Goal: Task Accomplishment & Management: Use online tool/utility

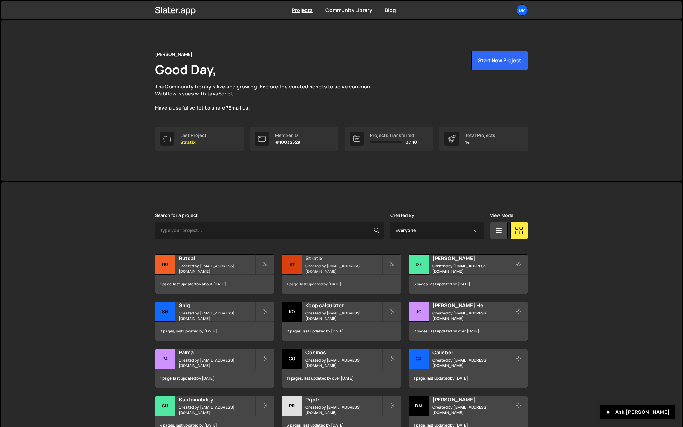
click at [321, 266] on small "Created by dmytrokaraulov@gmail.com" at bounding box center [343, 268] width 76 height 11
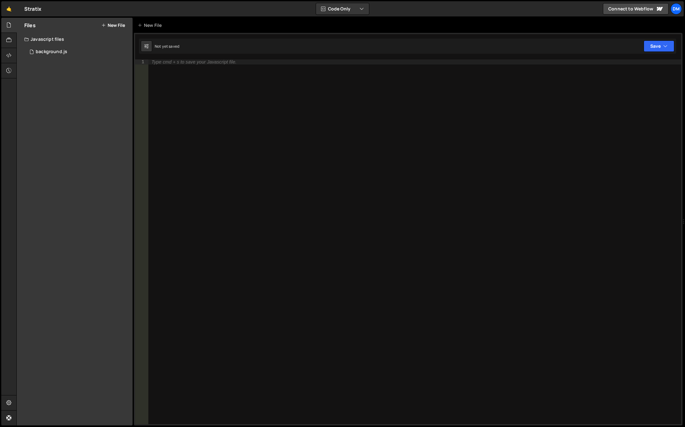
click at [55, 39] on div "Javascript files" at bounding box center [75, 39] width 116 height 13
click at [54, 41] on div "Javascript files" at bounding box center [75, 39] width 116 height 13
click at [48, 52] on div "background.js" at bounding box center [52, 52] width 32 height 6
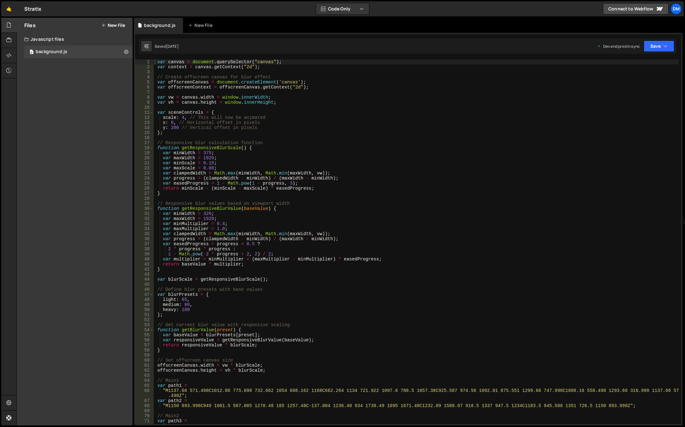
type textarea "var maxWidth = 1920;"
click at [332, 218] on div "var canvas = document . querySelector ( "canvas" ) ; var context = canvas . get…" at bounding box center [416, 247] width 526 height 377
type input "[PERSON_NAME]"
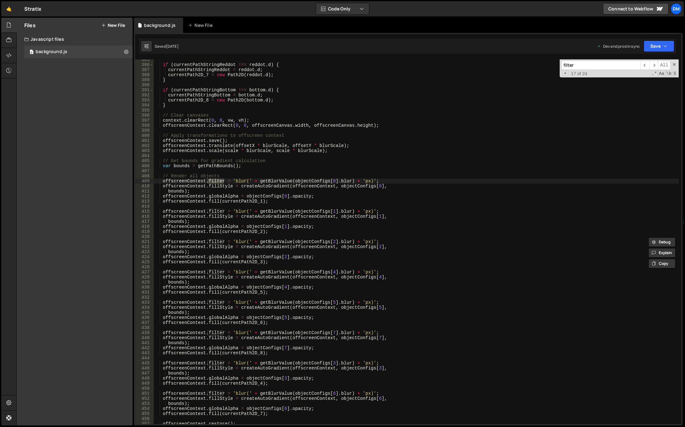
scroll to position [1983, 0]
type input "filter"
click at [364, 253] on div "if ( currentPathStringReddot !== reddot . d ) { currentPathStringReddot = reddo…" at bounding box center [416, 243] width 526 height 372
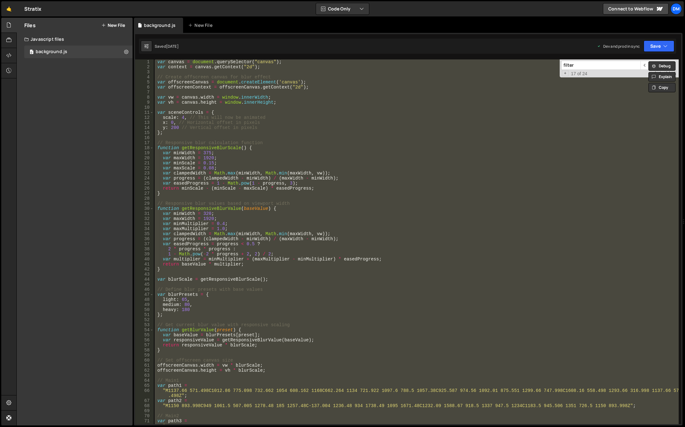
scroll to position [0, 0]
click at [298, 183] on div "var canvas = document . querySelector ( "canvas" ) ; var context = canvas . get…" at bounding box center [416, 241] width 526 height 364
paste textarea "render();"
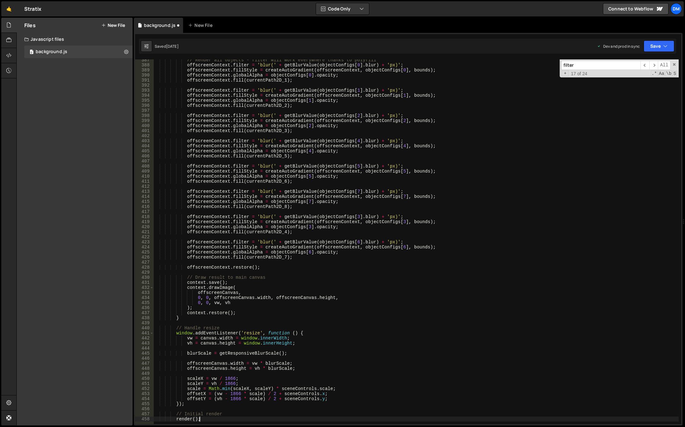
scroll to position [2008, 0]
click at [650, 51] on button "Save" at bounding box center [659, 45] width 31 height 11
click at [633, 85] on div "Saved [DATE]" at bounding box center [638, 89] width 66 height 8
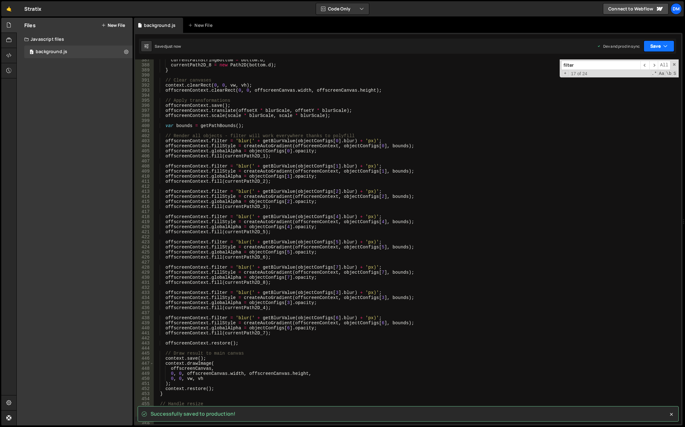
click at [656, 47] on button "Save" at bounding box center [659, 45] width 31 height 11
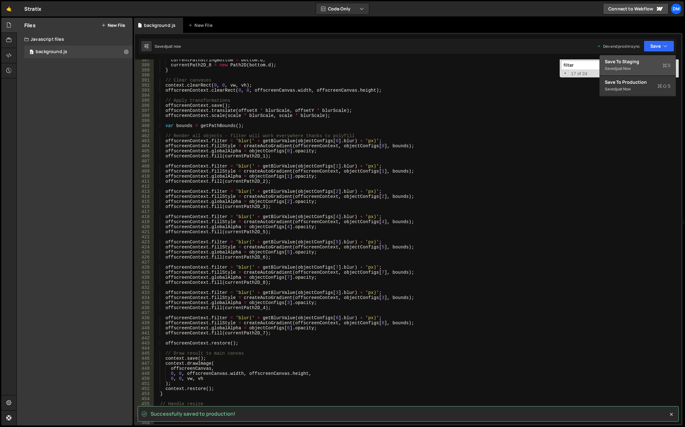
click at [625, 61] on div "Save to Staging S" at bounding box center [638, 61] width 66 height 6
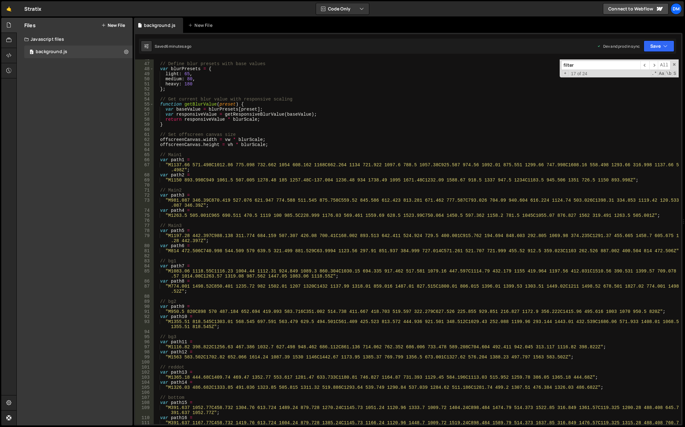
scroll to position [0, 0]
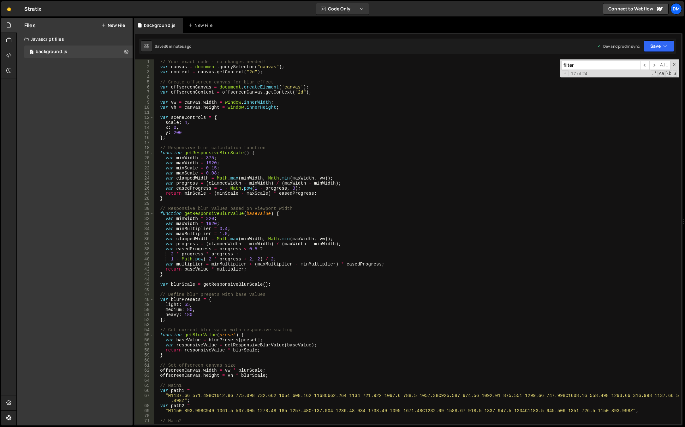
type textarea "};"
click at [204, 136] on div "// Your exact code - no changes needed! var canvas = document . querySelector (…" at bounding box center [416, 245] width 526 height 372
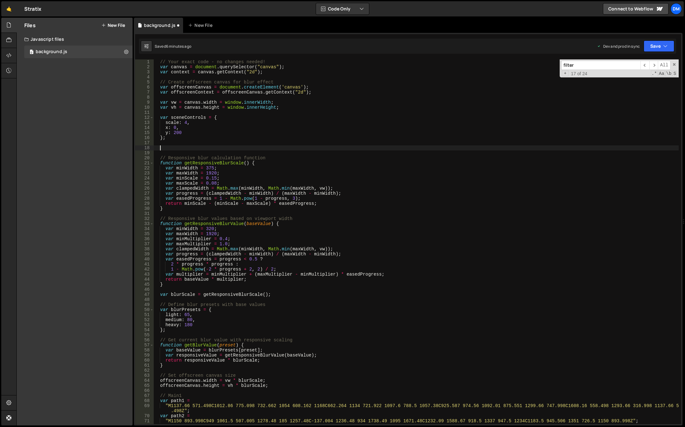
paste textarea "})();"
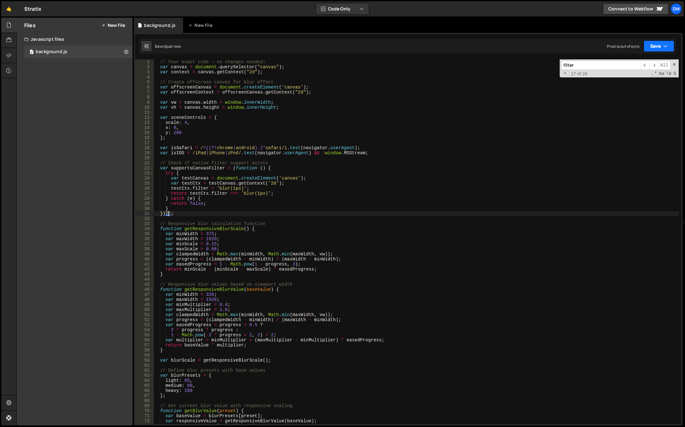
drag, startPoint x: 654, startPoint y: 42, endPoint x: 652, endPoint y: 55, distance: 13.1
click at [654, 42] on button "Save" at bounding box center [659, 45] width 31 height 11
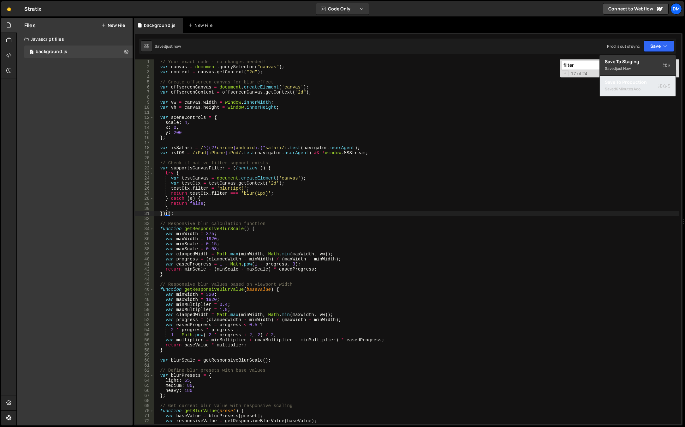
click at [634, 83] on div "Save to Production S" at bounding box center [638, 82] width 66 height 6
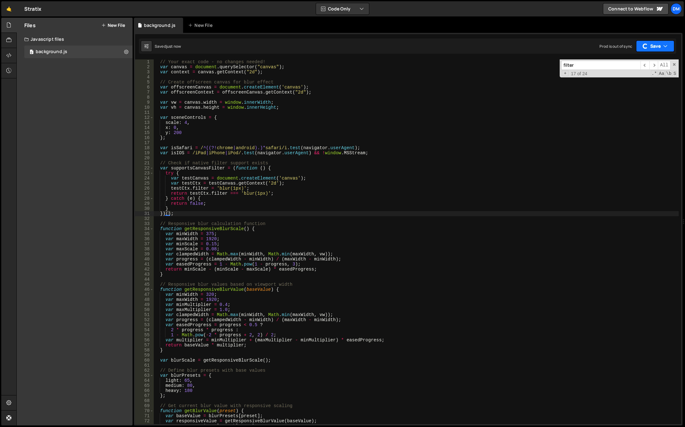
click at [656, 45] on button "Save" at bounding box center [655, 45] width 38 height 11
click at [631, 69] on div "just now" at bounding box center [623, 68] width 15 height 5
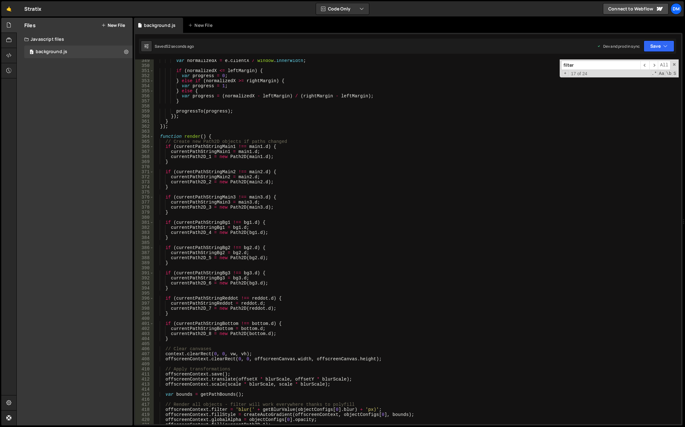
scroll to position [1743, 0]
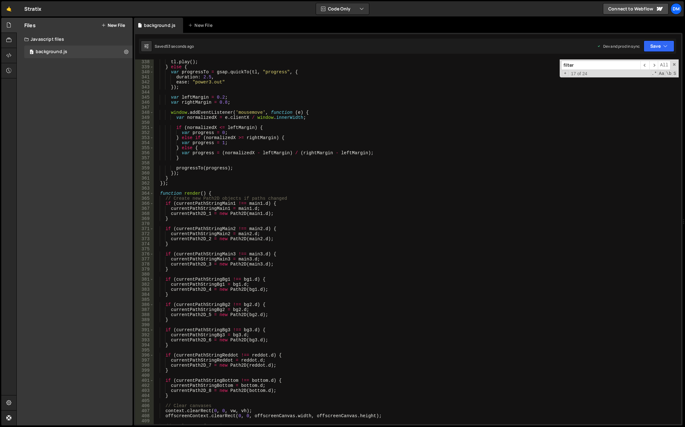
drag, startPoint x: 219, startPoint y: 209, endPoint x: 203, endPoint y: 206, distance: 16.7
click at [219, 209] on div "tl . play ( ) ; } else { var progressTo = gsap . quickTo ( tl , "progress" , { …" at bounding box center [416, 245] width 526 height 372
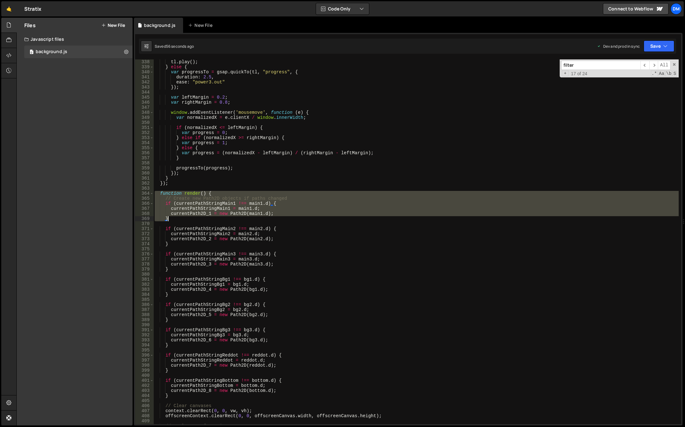
drag, startPoint x: 156, startPoint y: 192, endPoint x: 296, endPoint y: 219, distance: 142.7
click at [306, 220] on div "tl . play ( ) ; } else { var progressTo = gsap . quickTo ( tl , "progress" , { …" at bounding box center [416, 245] width 526 height 372
click at [223, 203] on div "tl . play ( ) ; } else { var progressTo = gsap . quickTo ( tl , "progress" , { …" at bounding box center [416, 241] width 526 height 364
type textarea "if (currentPathStringMain1 !== main1.d) {"
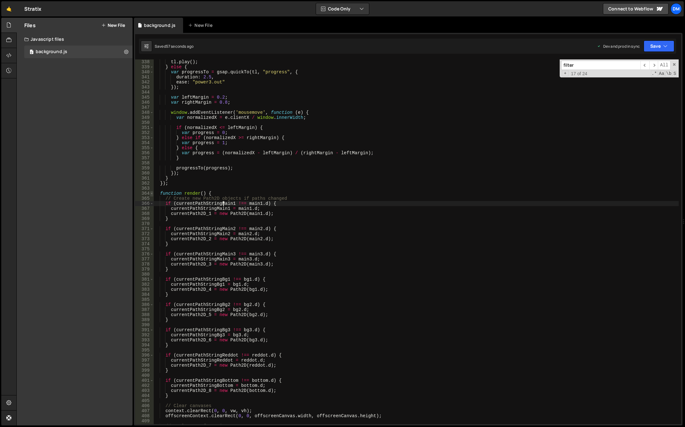
click at [151, 193] on span at bounding box center [151, 193] width 3 height 5
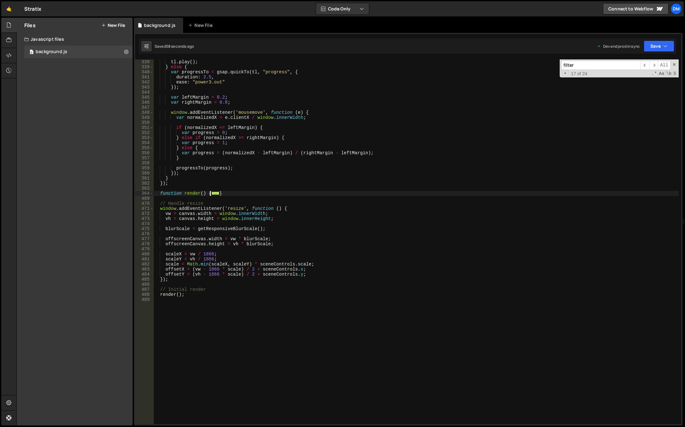
click at [239, 190] on div "tl . play ( ) ; } else { var progressTo = gsap . quickTo ( tl , "progress" , { …" at bounding box center [416, 245] width 526 height 372
drag, startPoint x: 231, startPoint y: 193, endPoint x: 157, endPoint y: 192, distance: 73.9
click at [157, 192] on div "tl . play ( ) ; } else { var progressTo = gsap . quickTo ( tl , "progress" , { …" at bounding box center [416, 245] width 526 height 372
paste textarea "}"
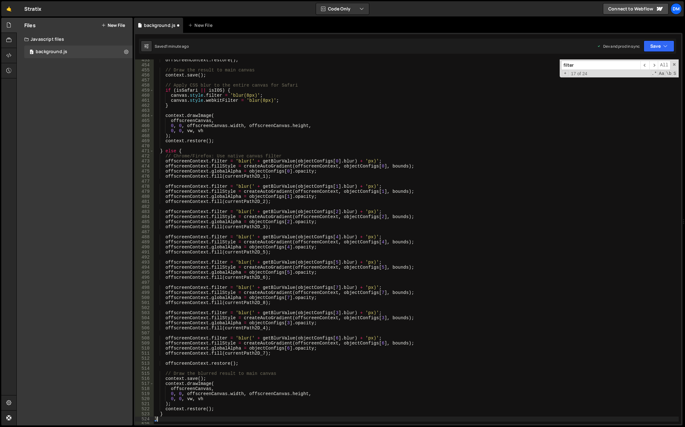
scroll to position [2459, 0]
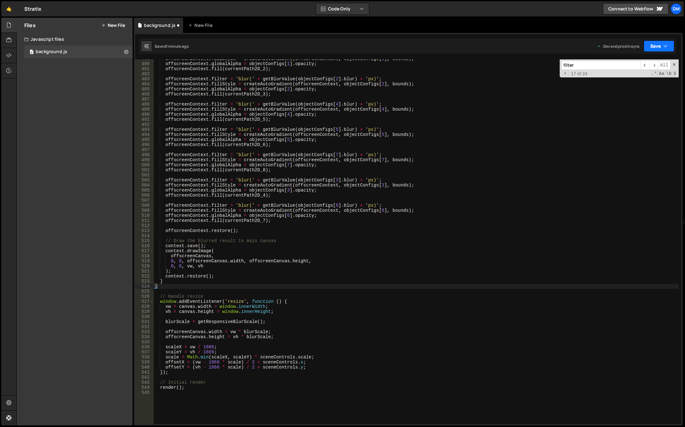
click at [646, 45] on button "Save" at bounding box center [659, 45] width 31 height 11
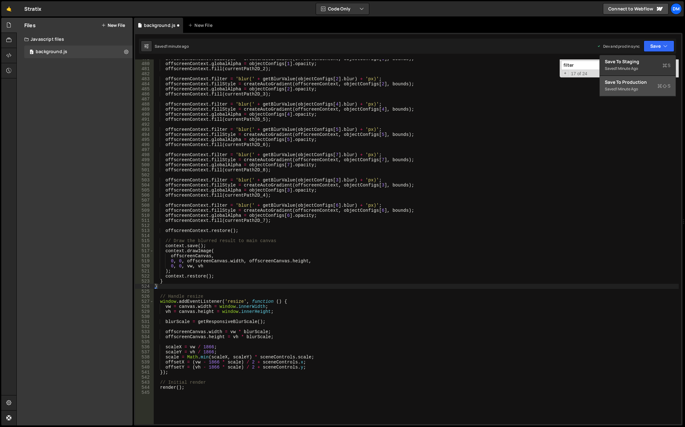
click at [625, 88] on div "1 minute ago" at bounding box center [627, 88] width 22 height 5
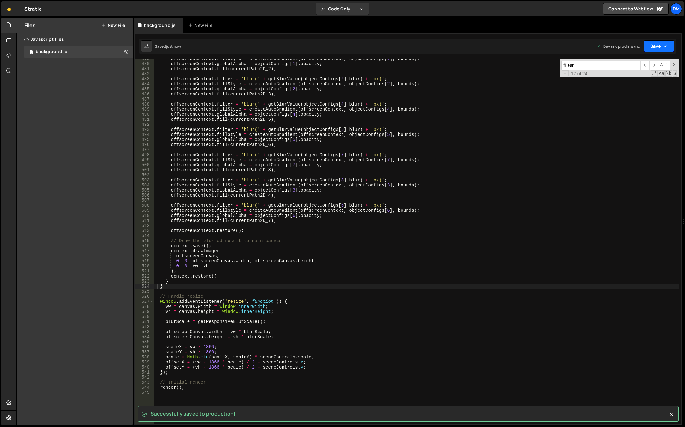
click at [649, 49] on button "Save" at bounding box center [659, 45] width 31 height 11
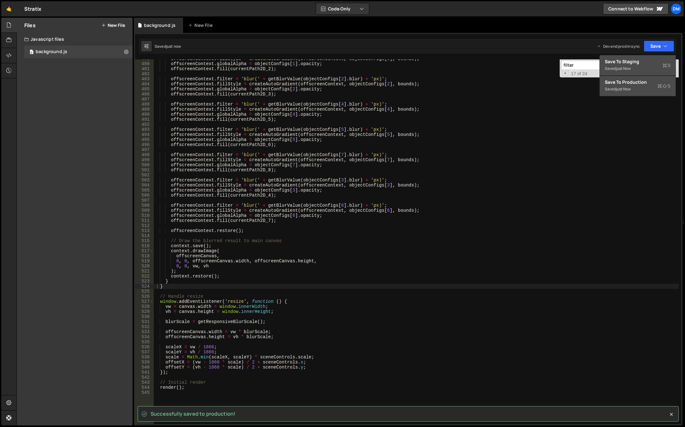
click at [633, 64] on div "Save to Staging S" at bounding box center [638, 61] width 66 height 6
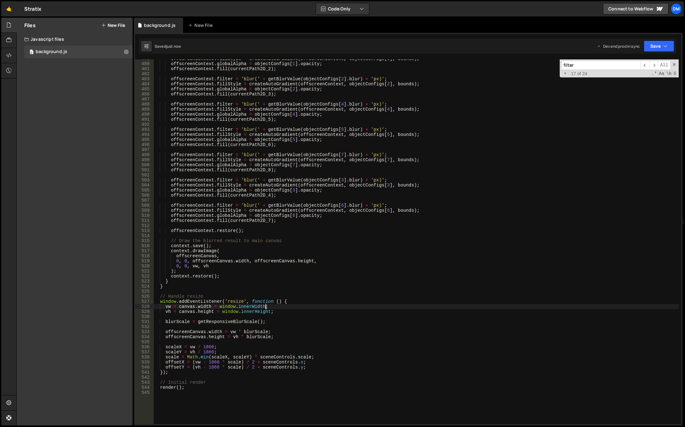
click at [437, 306] on div "offscreenContext . fillStyle = createAutoGradient ( offscreenContext , objectCo…" at bounding box center [416, 242] width 526 height 372
click at [296, 232] on div "offscreenContext . fillStyle = createAutoGradient ( offscreenContext , objectCo…" at bounding box center [416, 242] width 526 height 372
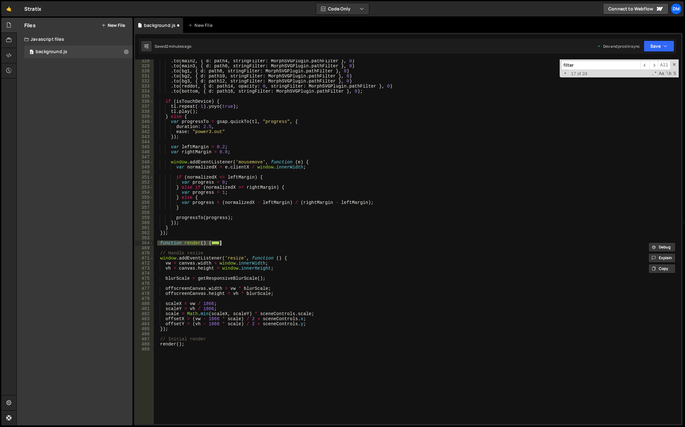
type textarea "render();"
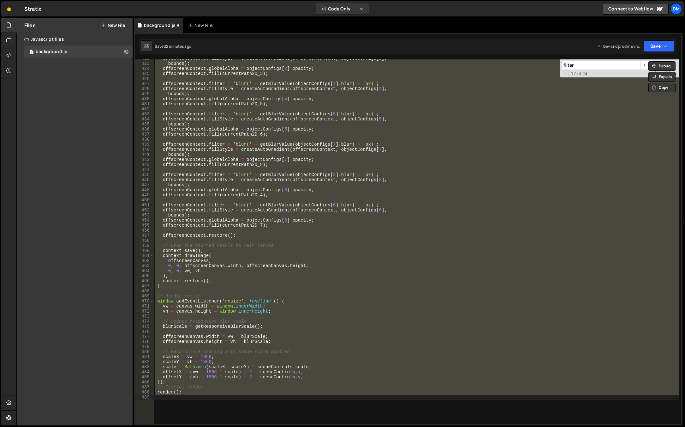
scroll to position [2171, 0]
click at [625, 153] on div "offscreenContext . fillStyle = createAutoGradient ( offscreenContext , objectCo…" at bounding box center [416, 241] width 526 height 364
type textarea "bounds);"
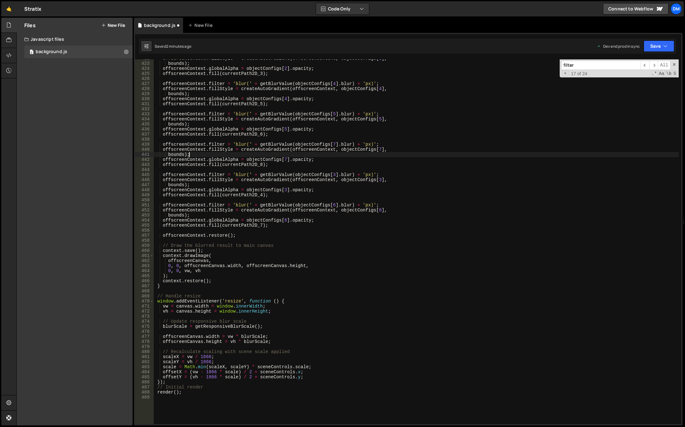
click at [675, 62] on div "filter ​ ​ All Replace All + 17 of 24 .* Aa \b S" at bounding box center [619, 68] width 119 height 18
click at [673, 64] on span at bounding box center [674, 64] width 4 height 4
click at [661, 48] on button "Save" at bounding box center [659, 45] width 31 height 11
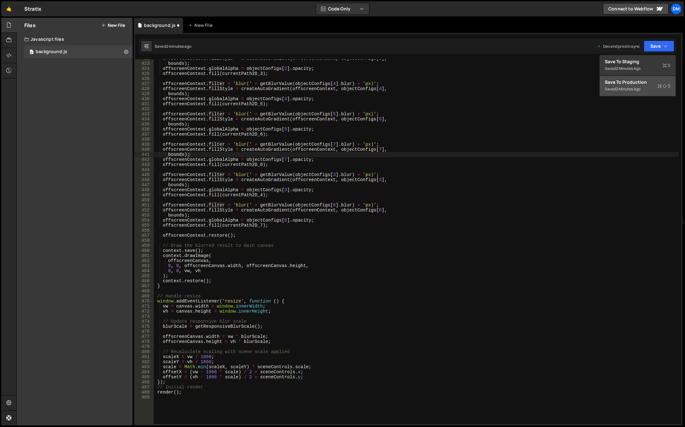
click at [640, 87] on div "2 minutes ago" at bounding box center [628, 88] width 25 height 5
click at [649, 45] on button "Save" at bounding box center [659, 45] width 31 height 11
click at [633, 65] on div "Saved just now" at bounding box center [638, 69] width 66 height 8
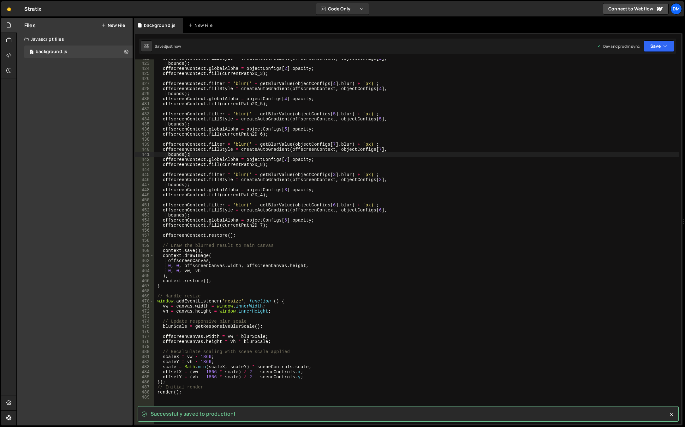
click at [475, 200] on div "offscreenContext . fillStyle = createAutoGradient ( offscreenContext , objectCo…" at bounding box center [416, 242] width 526 height 372
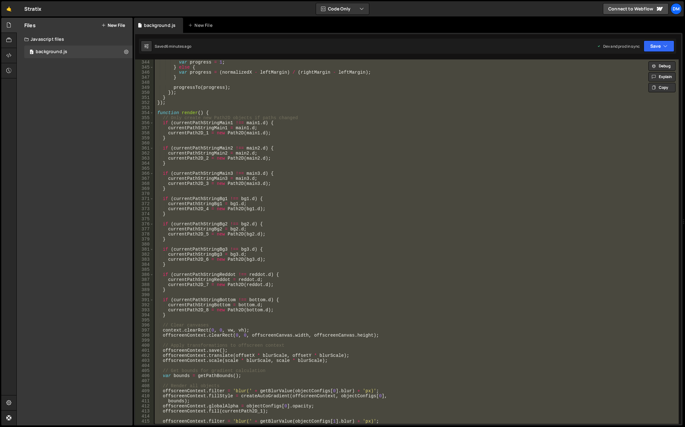
scroll to position [1717, 0]
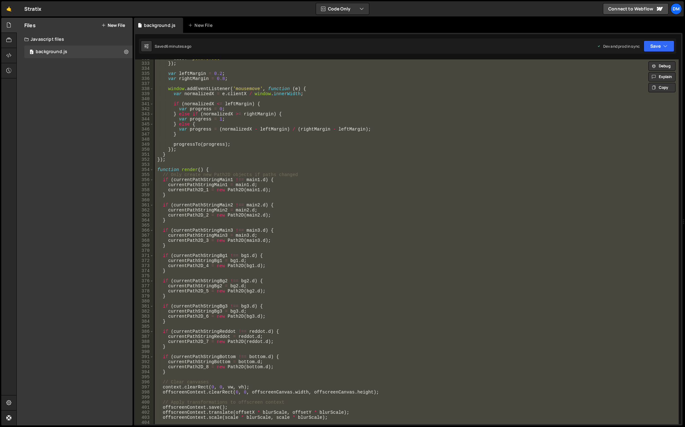
drag, startPoint x: 309, startPoint y: 208, endPoint x: 285, endPoint y: 203, distance: 24.0
click at [309, 208] on div "ease : "power3.out" }) ; var leftMargin = 0.2 ; var rightMargin = 0.8 ; window …" at bounding box center [416, 241] width 526 height 364
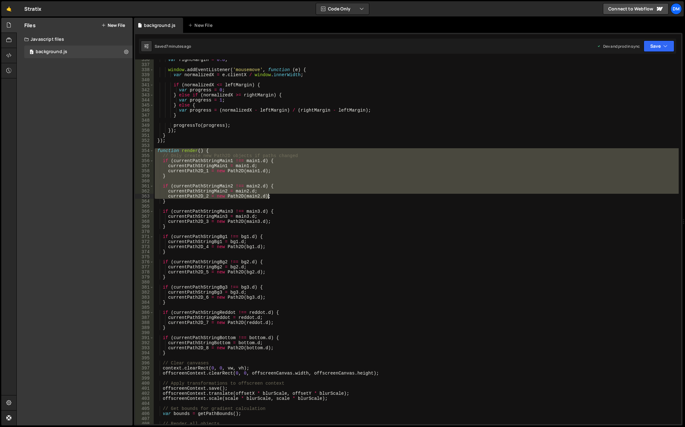
drag, startPoint x: 155, startPoint y: 169, endPoint x: 306, endPoint y: 192, distance: 152.5
click at [310, 193] on div "var rightMargin = 0.8 ; window . addEventListener ( 'mousemove' , function ( e …" at bounding box center [416, 243] width 526 height 372
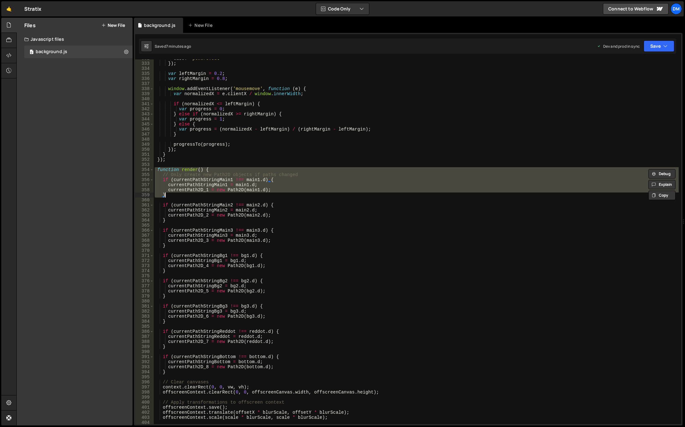
click at [291, 187] on div "ease : "power3.out" }) ; var leftMargin = 0.2 ; var rightMargin = 0.8 ; window …" at bounding box center [416, 242] width 526 height 372
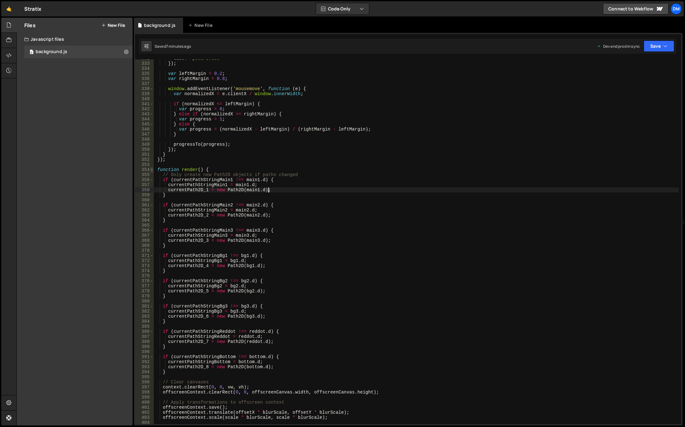
click at [152, 170] on span at bounding box center [151, 169] width 3 height 5
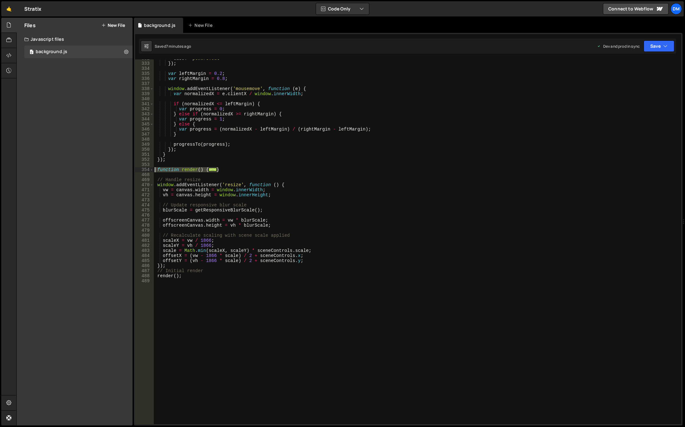
drag, startPoint x: 232, startPoint y: 169, endPoint x: 154, endPoint y: 168, distance: 77.4
click at [154, 168] on div "ease : "power3.out" }) ; var leftMargin = 0.2 ; var rightMargin = 0.8 ; window …" at bounding box center [416, 242] width 526 height 372
paste textarea "}"
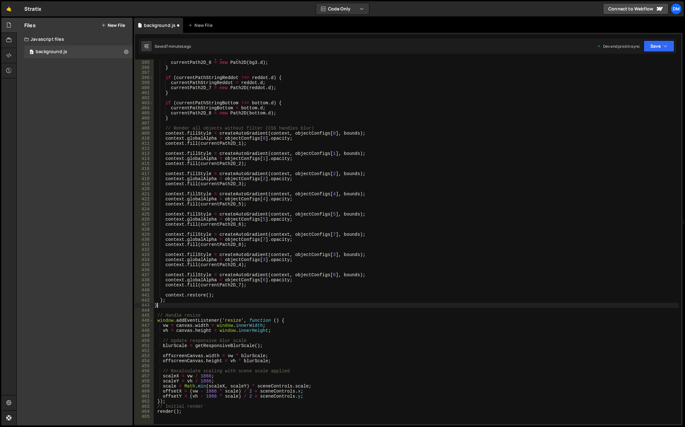
scroll to position [2031, 0]
type textarea "}"
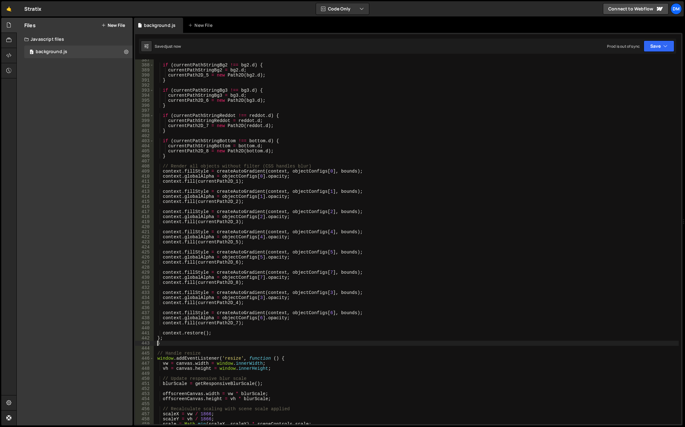
scroll to position [1955, 0]
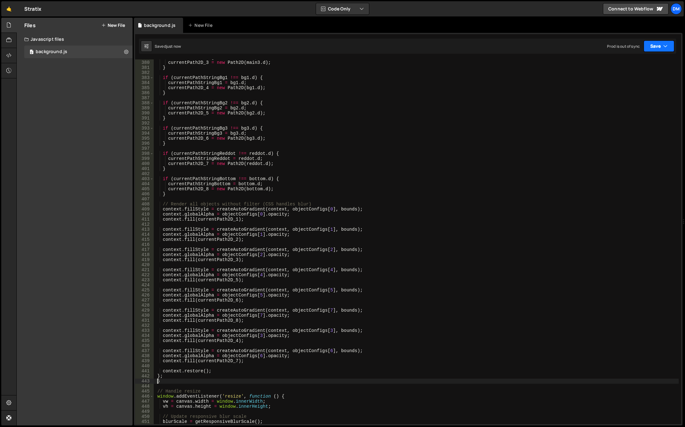
click at [659, 45] on button "Save" at bounding box center [659, 45] width 31 height 11
click at [624, 82] on div "Save to Production S" at bounding box center [638, 82] width 66 height 6
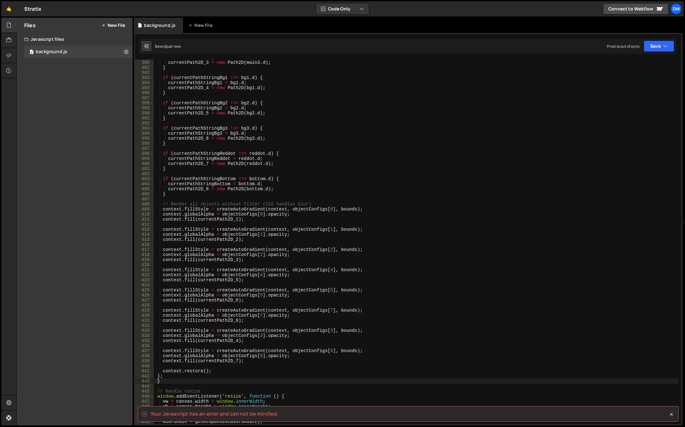
click at [476, 150] on div "currentPathStringMain3 = main3 . d ; currentPath2D_3 = new Path2D ( main3 . d )…" at bounding box center [416, 241] width 526 height 372
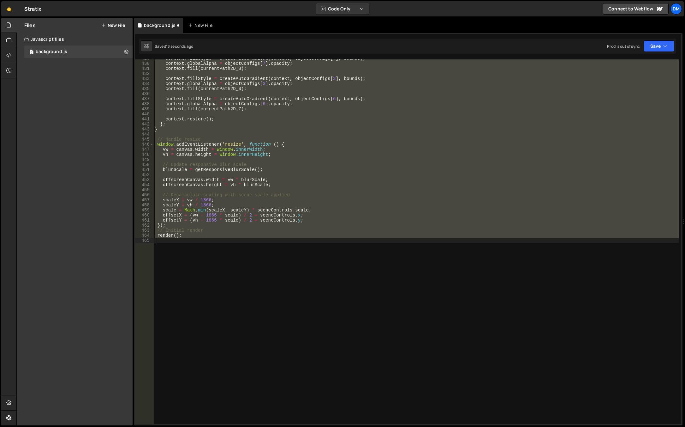
scroll to position [1643, 0]
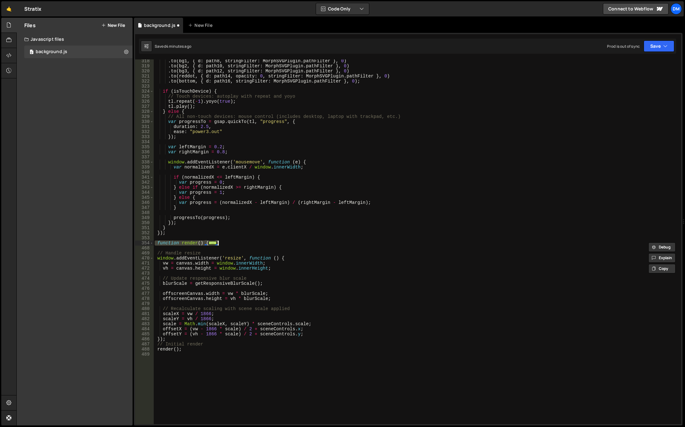
click at [266, 164] on div ". to ( bg1 , { d : path8 , stringFilter : MorphSVGPlugin . pathFilter } , 0 ) .…" at bounding box center [416, 244] width 526 height 372
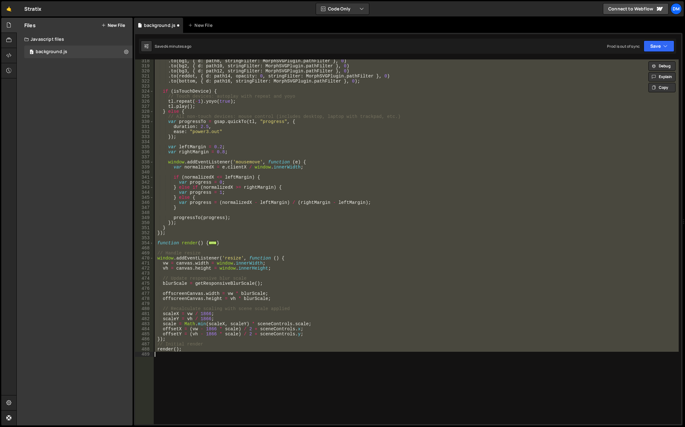
paste textarea "render();"
type textarea "render();"
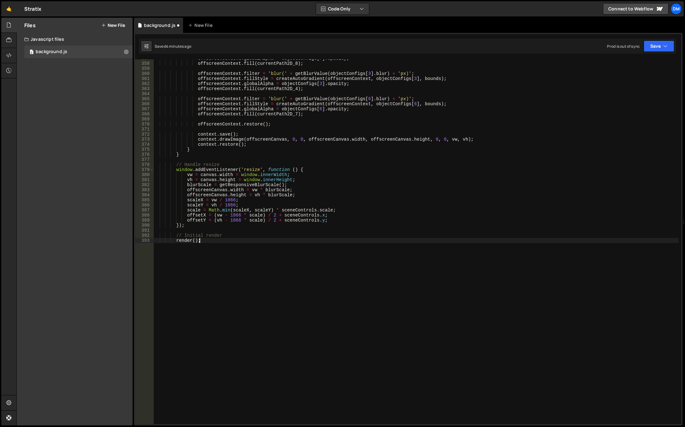
scroll to position [1782, 0]
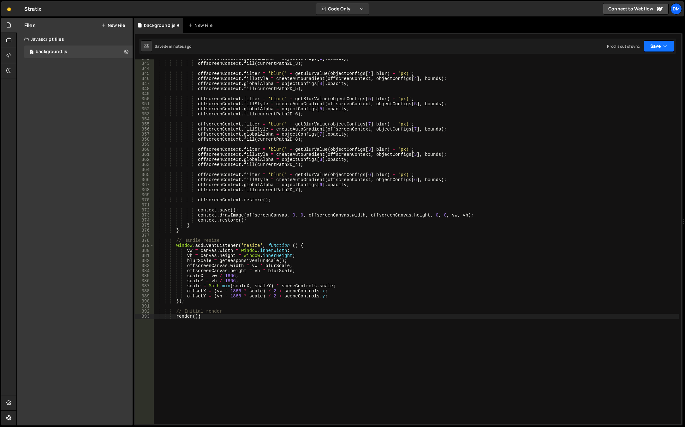
drag, startPoint x: 657, startPoint y: 49, endPoint x: 646, endPoint y: 64, distance: 18.6
click at [658, 49] on button "Save" at bounding box center [659, 45] width 31 height 11
click at [628, 89] on div "11 minutes ago" at bounding box center [629, 88] width 26 height 5
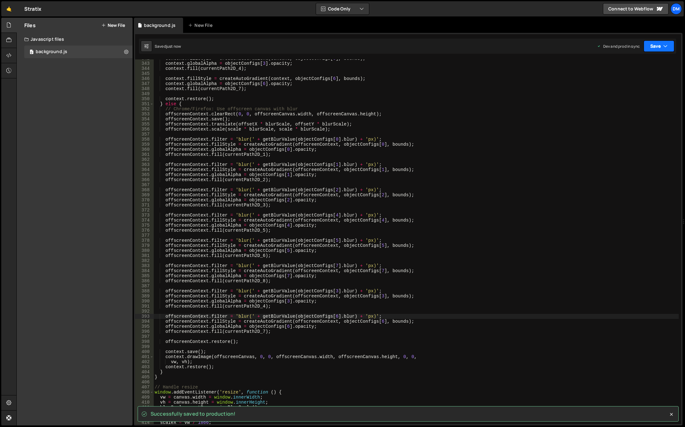
click at [653, 47] on button "Save" at bounding box center [659, 45] width 31 height 11
click at [629, 67] on div "just now" at bounding box center [623, 68] width 15 height 5
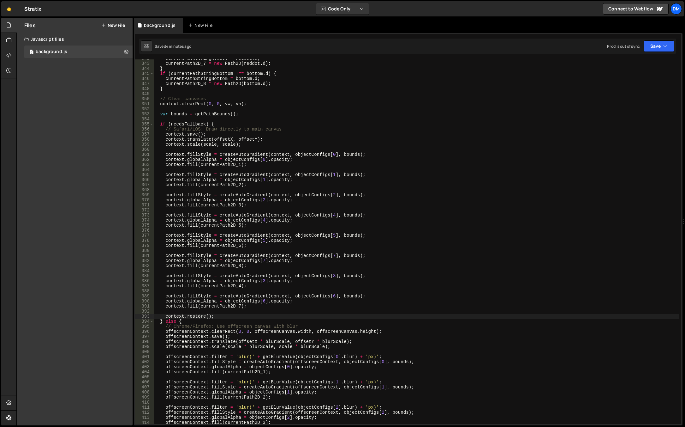
click at [256, 170] on div "currentPathStringReddot = reddot . d ; currentPath2D_7 = new Path2D ( reddot . …" at bounding box center [416, 242] width 526 height 372
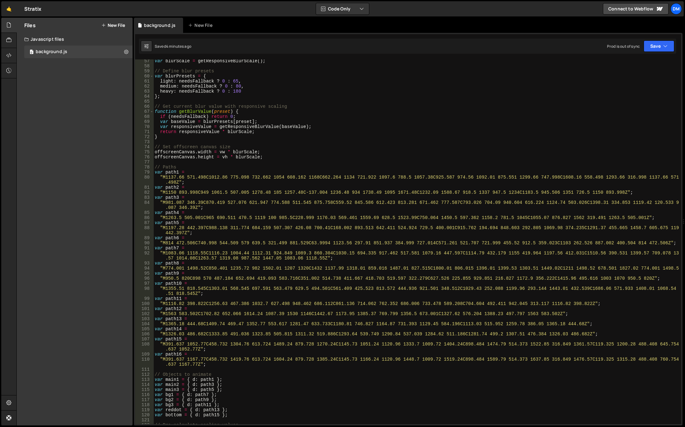
scroll to position [0, 0]
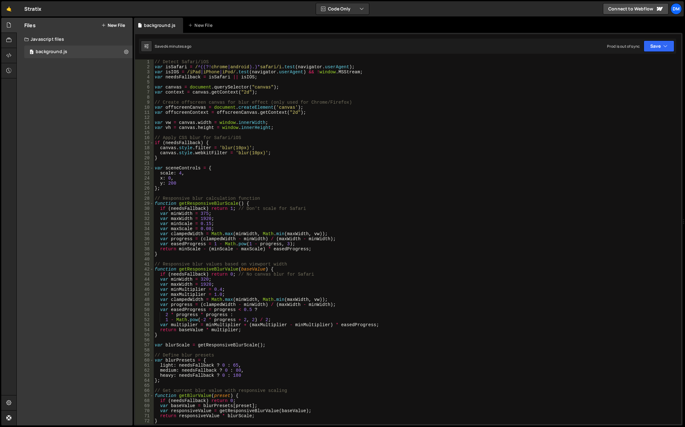
click at [269, 165] on div "// Detect Safari/iOS var isSafari = / ^((?! chrome | android ).)* safari/i . te…" at bounding box center [416, 245] width 526 height 372
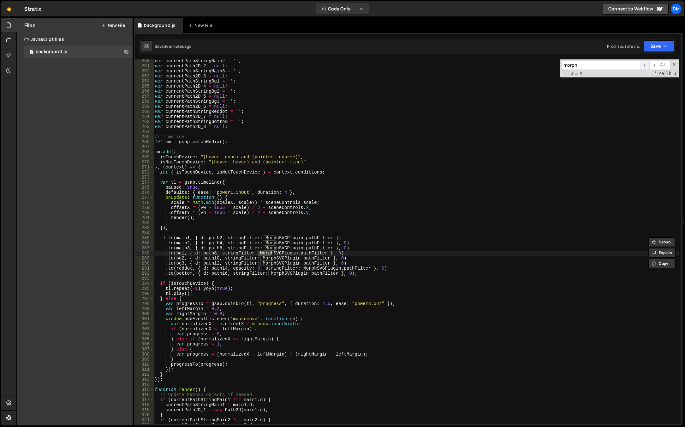
type input "morph"
click at [643, 67] on span "​" at bounding box center [645, 65] width 9 height 9
click at [644, 67] on span "​" at bounding box center [645, 65] width 9 height 9
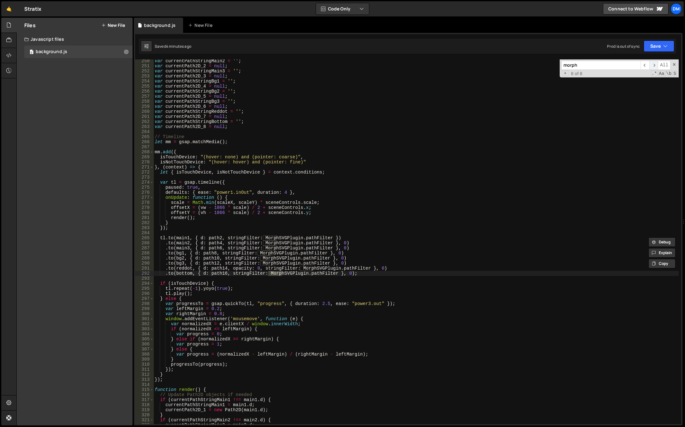
click at [652, 67] on span "​" at bounding box center [654, 65] width 9 height 9
click at [323, 115] on div "var currentPathStringMain2 = '' ; var currentPath2D_2 = null ; var currentPathS…" at bounding box center [416, 244] width 526 height 372
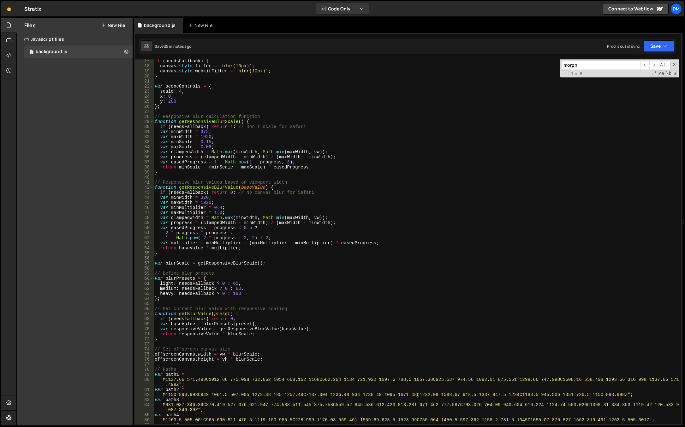
scroll to position [0, 0]
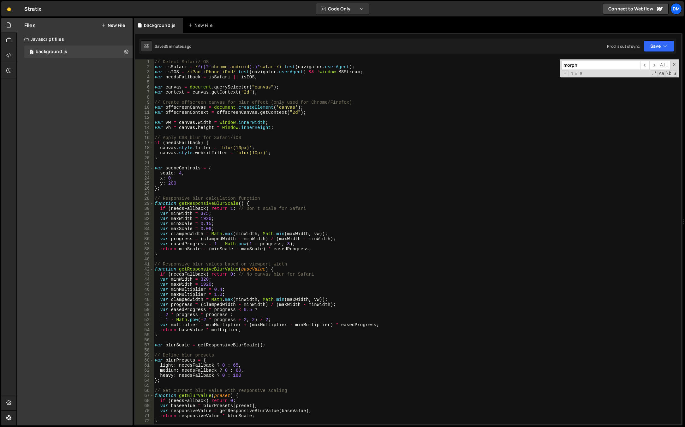
click at [339, 128] on div "// Detect Safari/iOS var isSafari = / ^((?! chrome | android ).)* safari/i . te…" at bounding box center [416, 245] width 526 height 372
type textarea "var vh = canvas.height = window.innerHeight;"
drag, startPoint x: 182, startPoint y: 131, endPoint x: 185, endPoint y: 133, distance: 3.3
click at [182, 131] on div "// Detect Safari/iOS var isSafari = / ^((?! chrome | android ).)* safari/i . te…" at bounding box center [416, 245] width 526 height 372
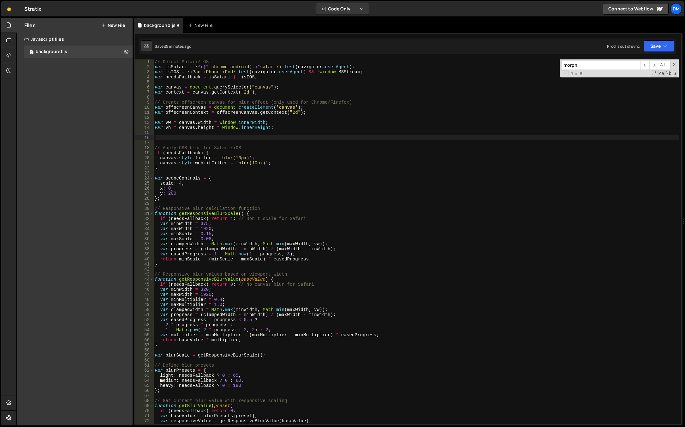
paste textarea "gsap.registerPlugin(MorphSVGPlugin)"
drag, startPoint x: 654, startPoint y: 41, endPoint x: 631, endPoint y: 76, distance: 41.3
click at [654, 41] on button "Save" at bounding box center [659, 45] width 31 height 11
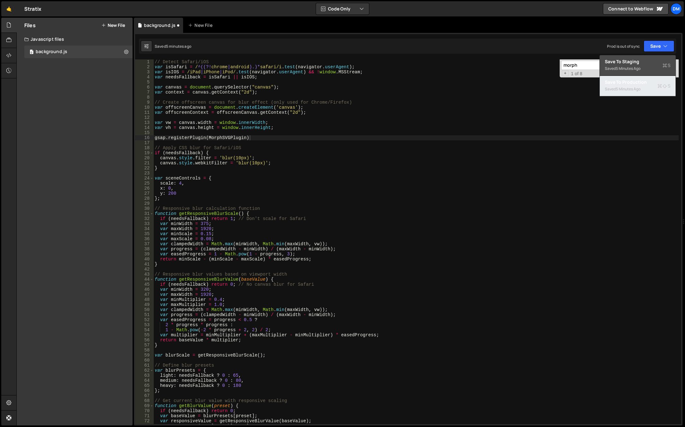
click at [617, 89] on div "5 minutes ago" at bounding box center [628, 88] width 25 height 5
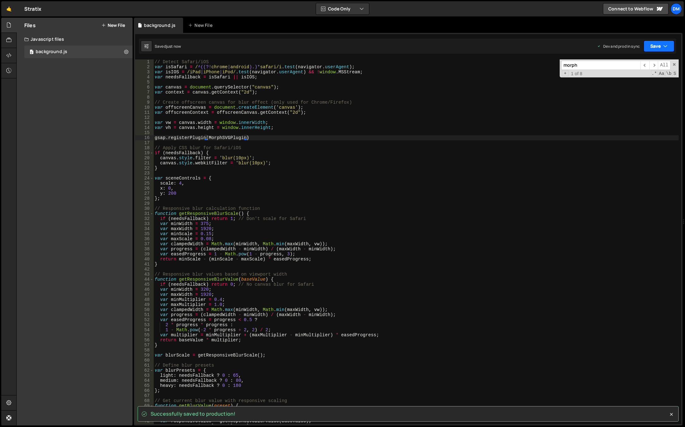
click at [658, 48] on button "Save" at bounding box center [659, 45] width 31 height 11
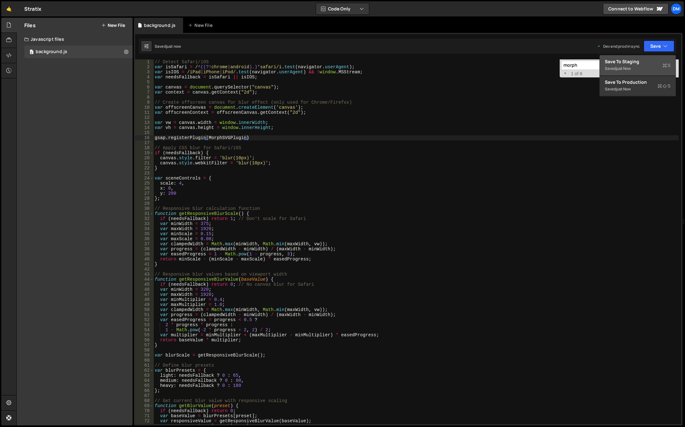
click at [637, 64] on div "Save to Staging S" at bounding box center [638, 61] width 66 height 6
click at [461, 169] on div "// Detect Safari/iOS var isSafari = / ^((?! chrome | android ).)* safari/i . te…" at bounding box center [416, 245] width 526 height 372
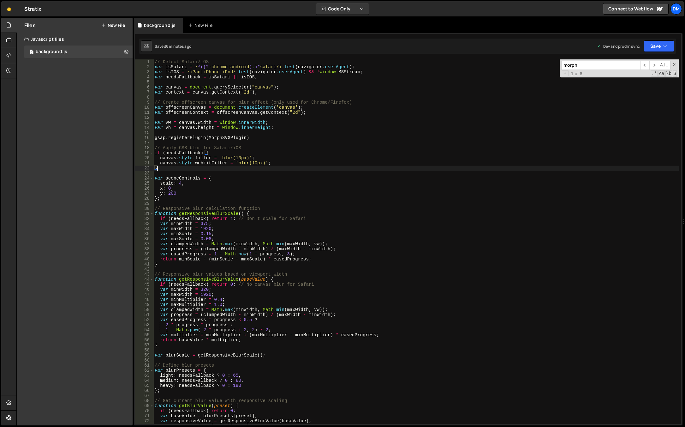
click at [283, 222] on div "// Detect Safari/iOS var isSafari = / ^((?! chrome | android ).)* safari/i . te…" at bounding box center [416, 245] width 526 height 372
type textarea "render();"
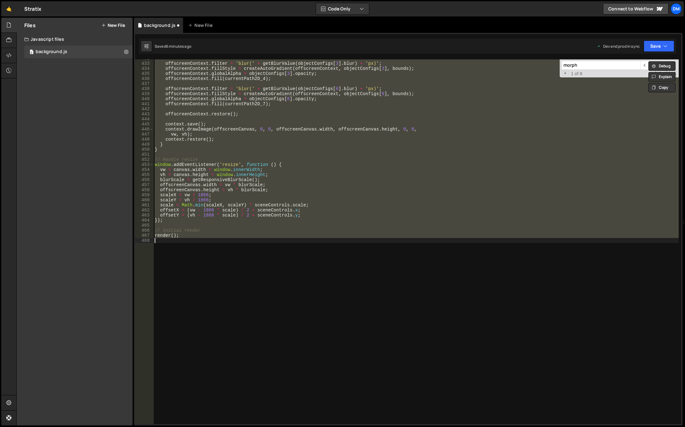
type textarea "render();"
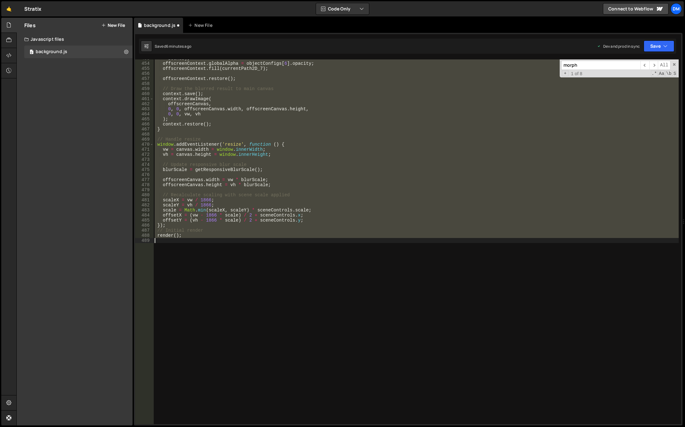
scroll to position [2328, 0]
click at [660, 49] on button "Save" at bounding box center [659, 45] width 31 height 11
click at [630, 89] on div "6 minutes ago" at bounding box center [628, 88] width 25 height 5
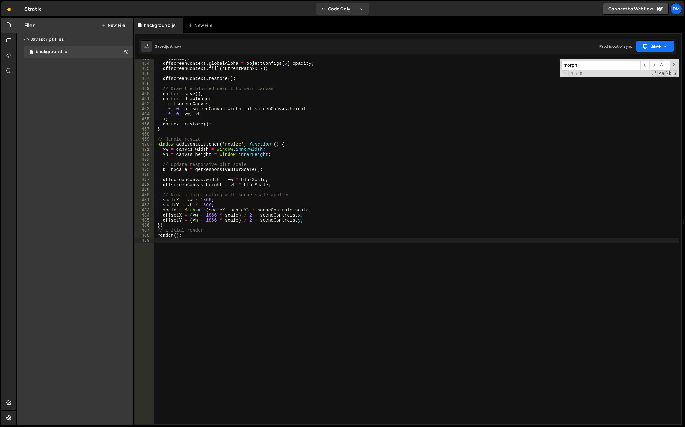
click at [651, 45] on button "Save" at bounding box center [655, 45] width 38 height 11
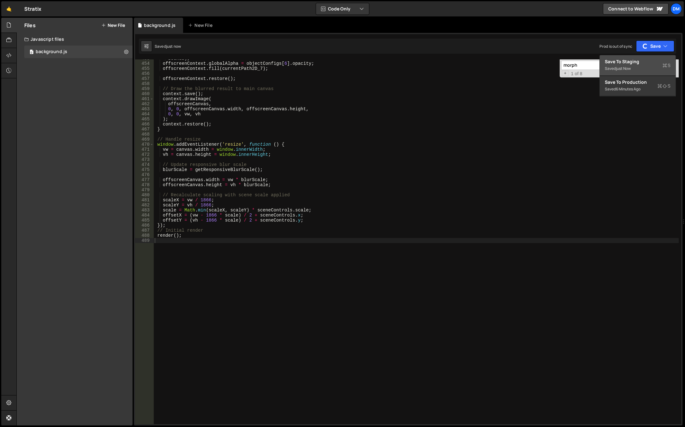
click at [634, 64] on div "Save to Staging S" at bounding box center [638, 61] width 66 height 6
click at [674, 64] on span at bounding box center [674, 64] width 4 height 4
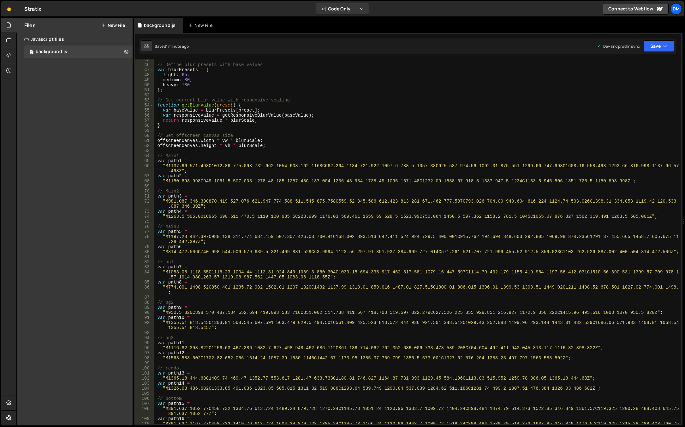
scroll to position [0, 0]
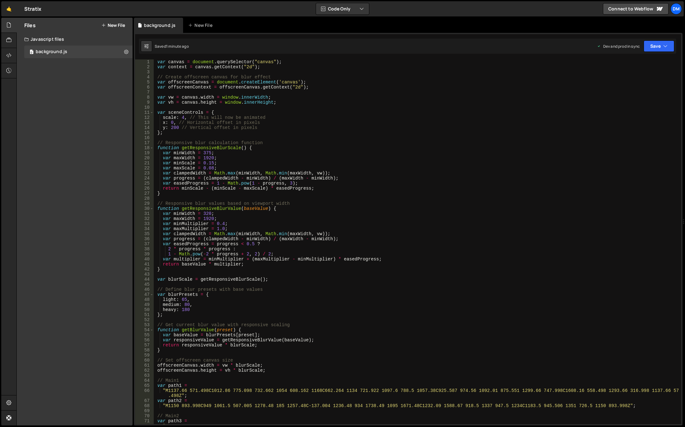
click at [327, 118] on div "var canvas = document . querySelector ( "canvas" ) ; var context = canvas . get…" at bounding box center [416, 247] width 526 height 377
type textarea "scale: 4, // This will now be animated"
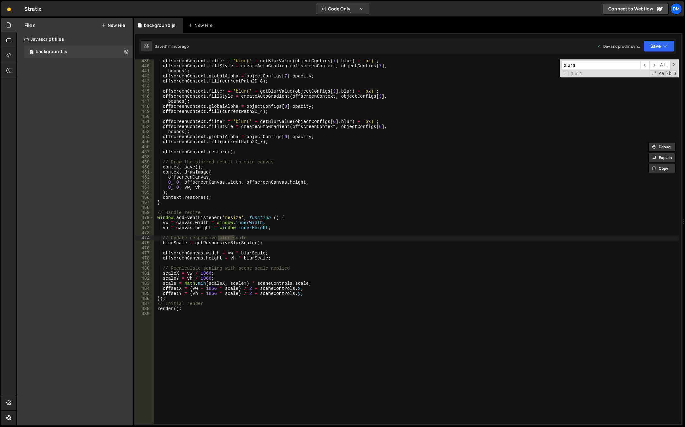
scroll to position [2255, 0]
type input "blur scal"
click at [274, 237] on div "offscreenContext . filter = 'blur(' + getBlurValue ( objectConfigs [ 7 ] . blur…" at bounding box center [416, 244] width 526 height 372
click at [175, 253] on div "offscreenContext . filter = 'blur(' + getBlurValue ( objectConfigs [ 7 ] . blur…" at bounding box center [416, 244] width 526 height 372
type textarea "offscreenCanvas.width = vw * blurScale;"
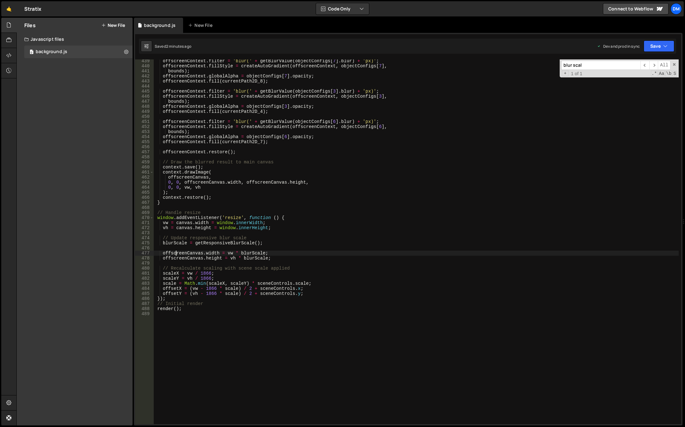
click at [175, 253] on div "offscreenContext . filter = 'blur(' + getBlurValue ( objectConfigs [ 7 ] . blur…" at bounding box center [416, 244] width 526 height 372
click at [195, 247] on div "offscreenContext . filter = 'blur(' + getBlurValue ( objectConfigs [ 7 ] . blur…" at bounding box center [416, 244] width 526 height 372
drag, startPoint x: 262, startPoint y: 251, endPoint x: 266, endPoint y: 251, distance: 4.1
click at [262, 251] on div "offscreenContext . filter = 'blur(' + getBlurValue ( objectConfigs [ 7 ] . blur…" at bounding box center [416, 244] width 526 height 372
type textarea "offscreenCanvas.width = vw * blurScale;"
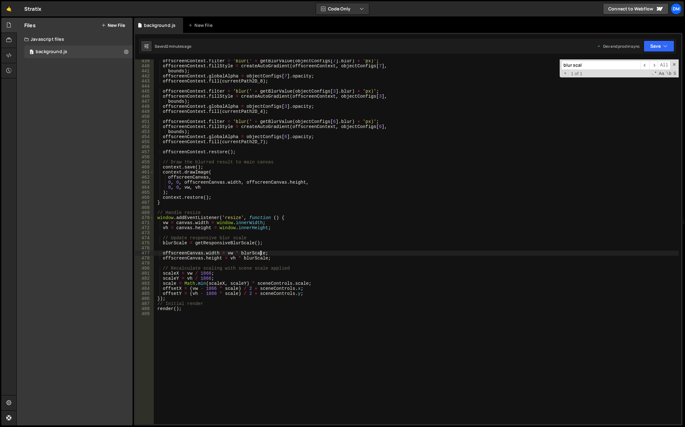
drag, startPoint x: 322, startPoint y: 247, endPoint x: 317, endPoint y: 248, distance: 5.1
click at [322, 247] on div "offscreenContext . filter = 'blur(' + getBlurValue ( objectConfigs [ 7 ] . blur…" at bounding box center [416, 244] width 526 height 372
click at [229, 244] on div "offscreenContext . filter = 'blur(' + getBlurValue ( objectConfigs [ 7 ] . blur…" at bounding box center [416, 244] width 526 height 372
type textarea "blurScale = getResponsiveBlurScale();"
click at [228, 243] on div "offscreenContext . filter = 'blur(' + getBlurValue ( objectConfigs [ 7 ] . blur…" at bounding box center [416, 244] width 526 height 372
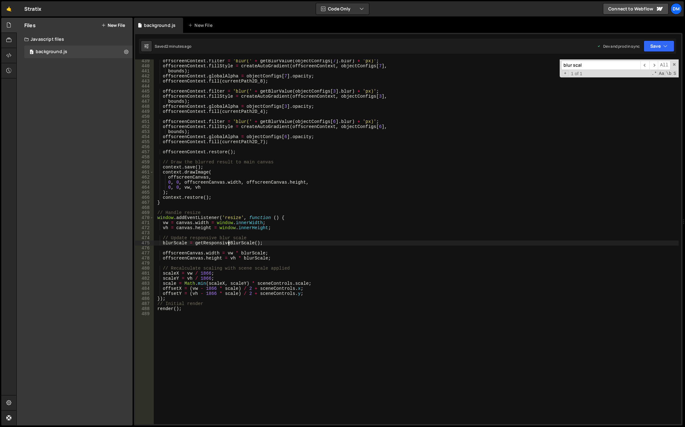
click at [228, 243] on div "offscreenContext . filter = 'blur(' + getBlurValue ( objectConfigs [ 7 ] . blur…" at bounding box center [416, 244] width 526 height 372
click at [597, 65] on input "blur scal" at bounding box center [601, 65] width 79 height 9
paste input "getResponsiveBlurScale"
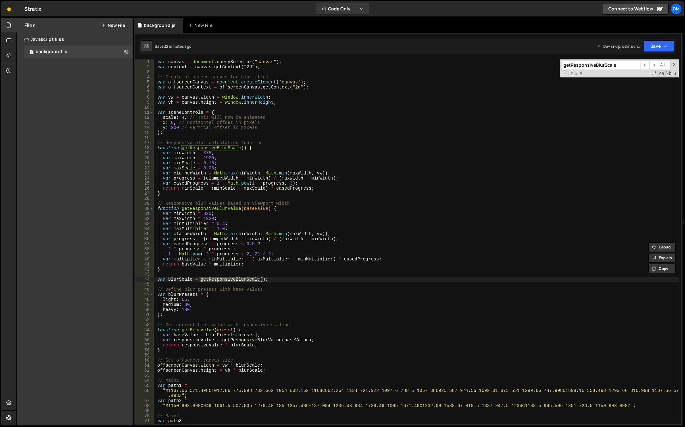
scroll to position [2260, 0]
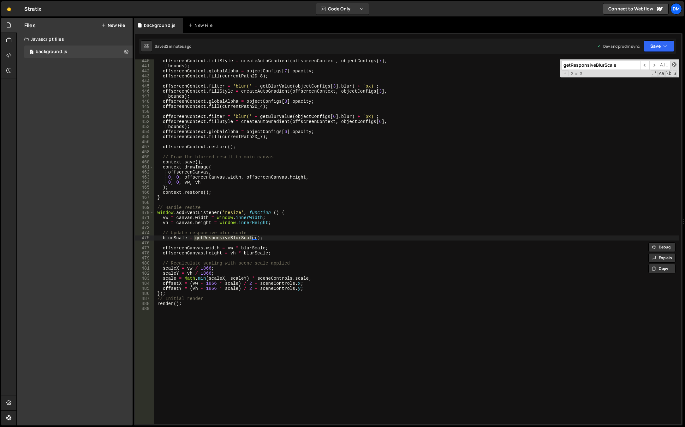
type input "getResponsiveBlurScale"
click at [674, 65] on span at bounding box center [674, 64] width 4 height 4
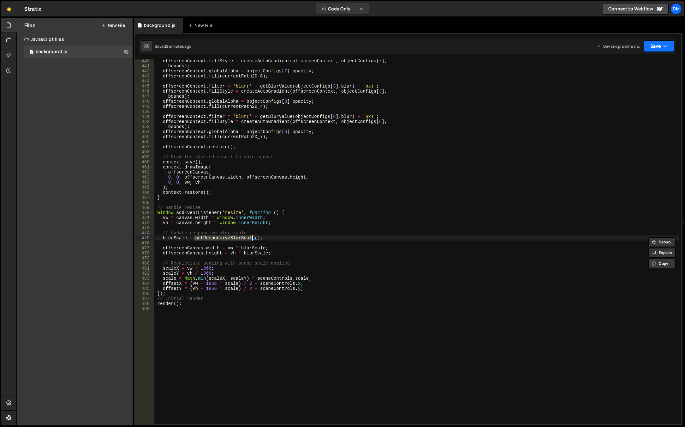
click at [657, 47] on button "Save" at bounding box center [659, 45] width 31 height 11
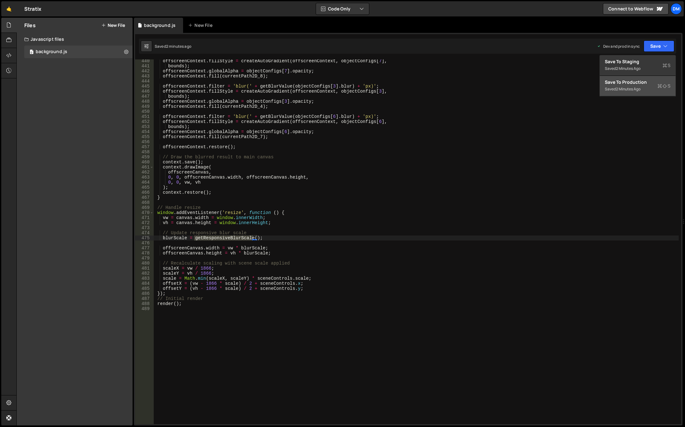
click at [629, 82] on div "Save to Production S" at bounding box center [638, 82] width 66 height 6
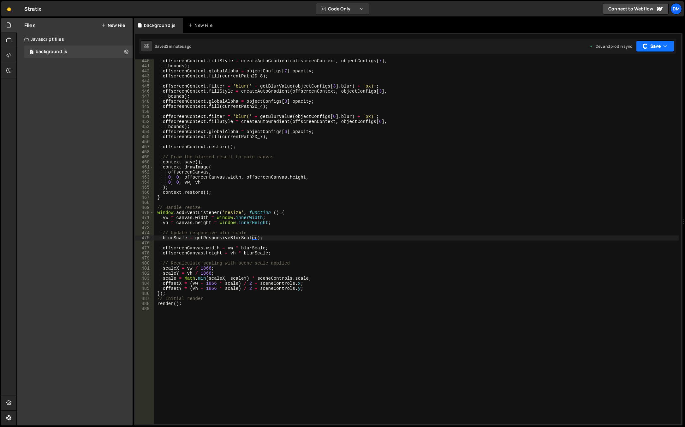
click at [658, 47] on button "Save" at bounding box center [655, 45] width 38 height 11
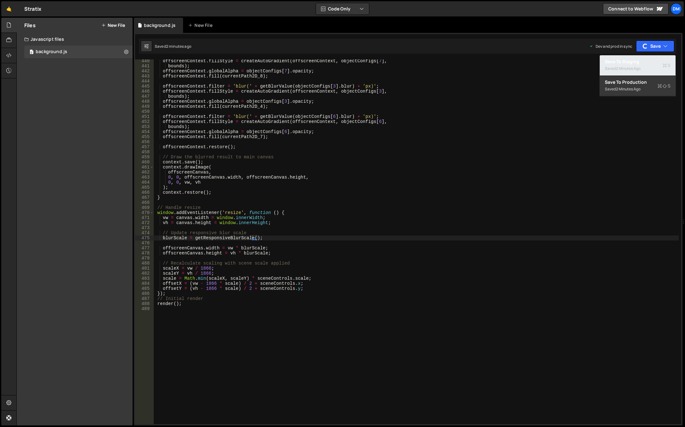
click at [633, 67] on div "2 minutes ago" at bounding box center [628, 68] width 25 height 5
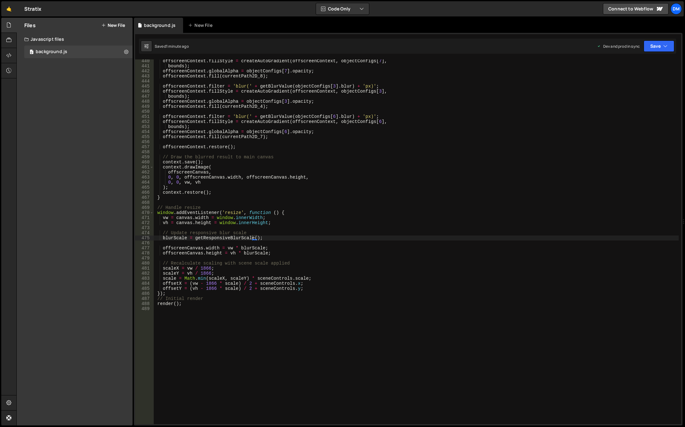
click at [252, 321] on div "offscreenContext . fillStyle = createAutoGradient ( offscreenContext , objectCo…" at bounding box center [416, 244] width 526 height 372
paste textarea "}"
type textarea "}"
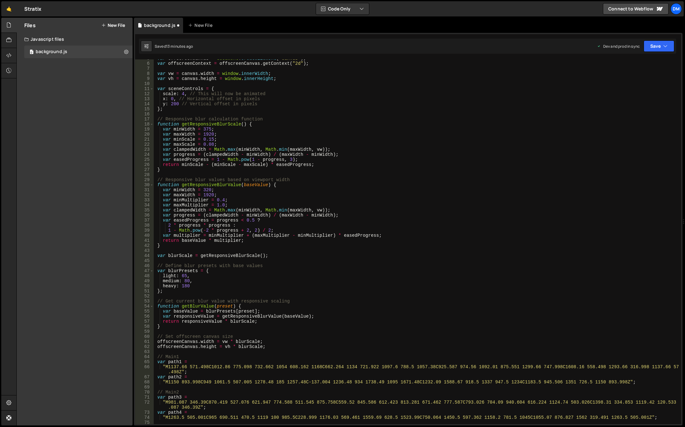
scroll to position [0, 0]
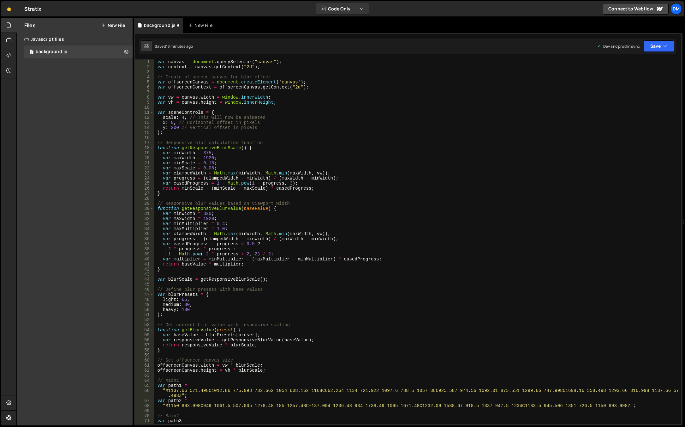
click at [416, 190] on div "var canvas = document . querySelector ( "canvas" ) ; var context = canvas . get…" at bounding box center [416, 247] width 526 height 377
type textarea "return minScale - (minScale - maxScale) * easedProgress;"
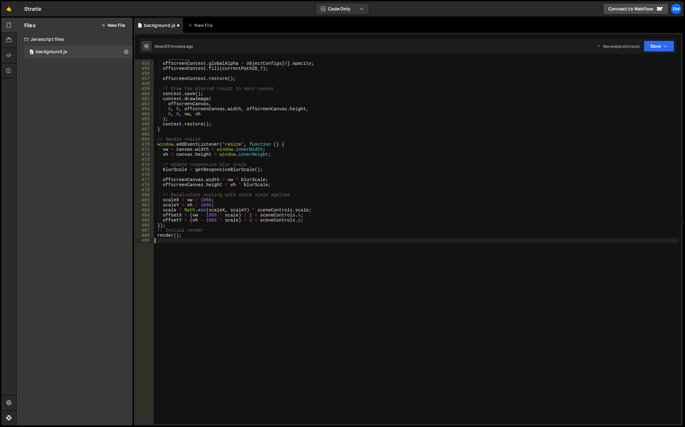
type textarea "render();"
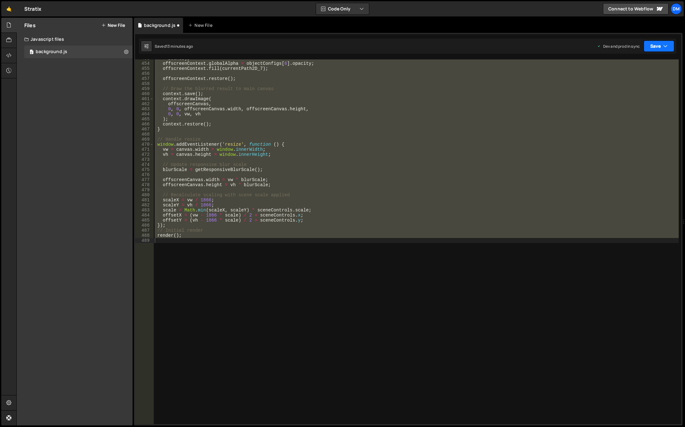
click at [663, 45] on button "Save" at bounding box center [659, 45] width 31 height 11
click at [647, 80] on div "Save to Production S" at bounding box center [638, 82] width 66 height 6
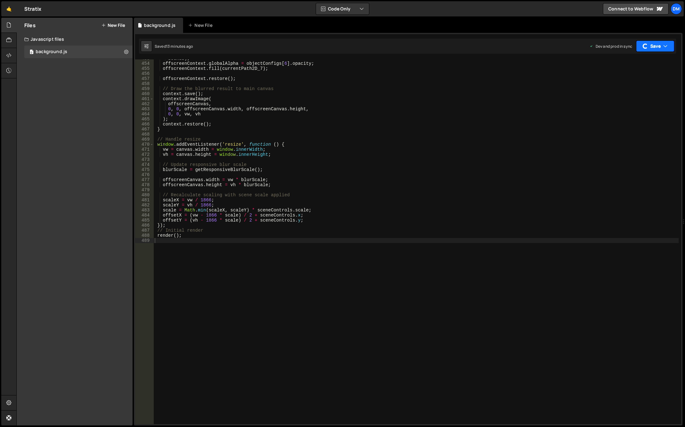
click at [649, 46] on button "Save" at bounding box center [655, 45] width 38 height 11
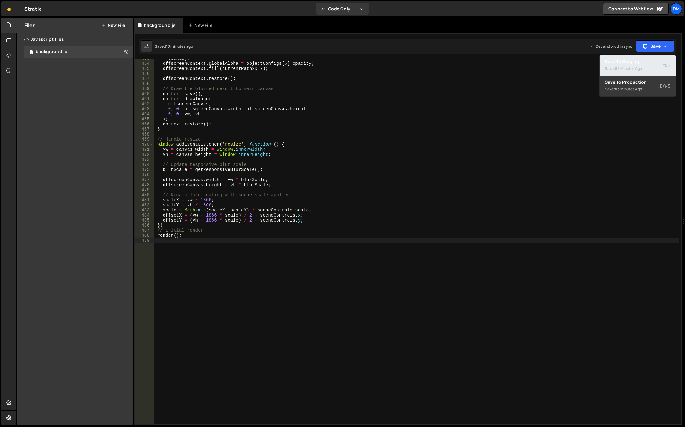
click at [629, 67] on div "13 minutes ago" at bounding box center [629, 68] width 26 height 5
